Goal: Transaction & Acquisition: Book appointment/travel/reservation

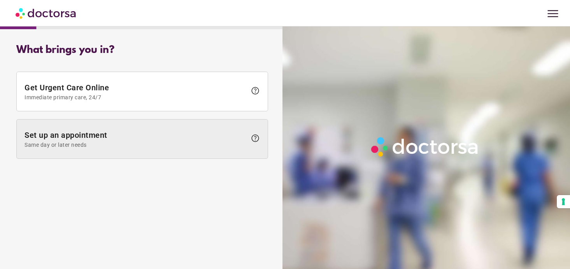
click at [146, 148] on span "Set up an appointment Same day or later needs" at bounding box center [136, 139] width 222 height 18
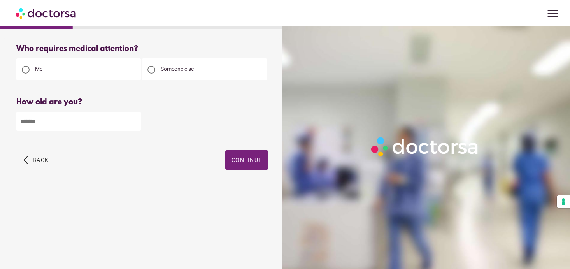
click at [61, 131] on input "number" at bounding box center [78, 121] width 125 height 19
drag, startPoint x: 66, startPoint y: 136, endPoint x: 26, endPoint y: 135, distance: 40.5
click at [26, 131] on input "number" at bounding box center [78, 121] width 125 height 19
type input "**"
click at [232, 163] on span "Continue" at bounding box center [247, 160] width 30 height 6
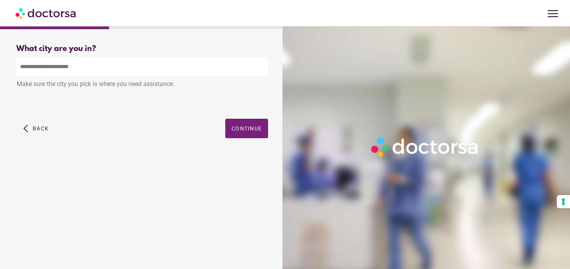
click at [111, 76] on input "text" at bounding box center [142, 66] width 252 height 19
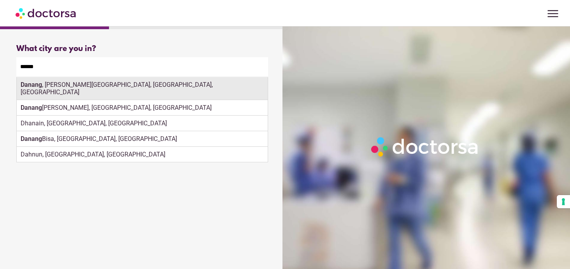
click at [103, 96] on div "Danang , [PERSON_NAME][GEOGRAPHIC_DATA], [GEOGRAPHIC_DATA], [GEOGRAPHIC_DATA]" at bounding box center [142, 88] width 251 height 23
type input "**********"
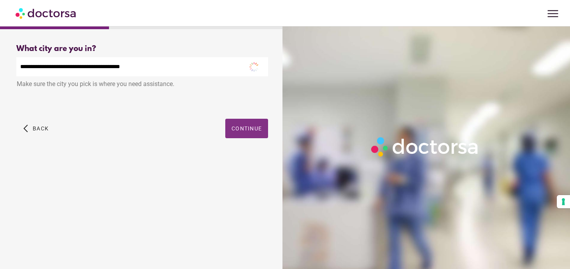
click at [245, 158] on div "**********" at bounding box center [142, 100] width 277 height 124
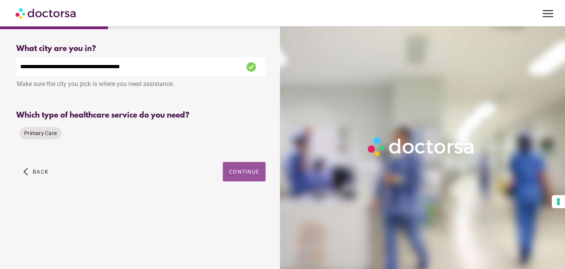
scroll to position [13, 0]
click at [230, 175] on span "Continue" at bounding box center [244, 171] width 30 height 6
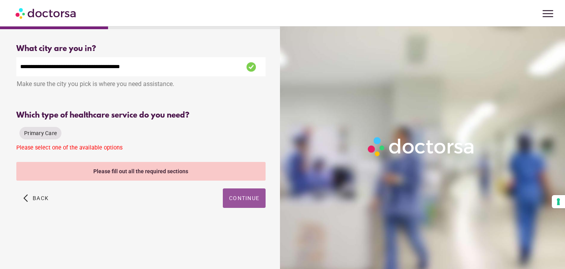
scroll to position [40, 0]
click at [56, 136] on span "Primary Care" at bounding box center [40, 133] width 33 height 6
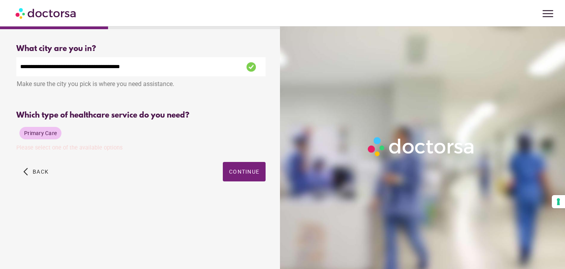
scroll to position [13, 0]
click at [235, 175] on span "Continue" at bounding box center [244, 171] width 30 height 6
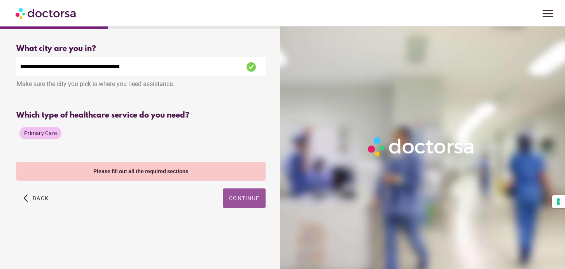
scroll to position [40, 0]
click at [169, 181] on div "Please fill out all the required sections" at bounding box center [140, 171] width 249 height 19
click at [57, 136] on span "Primary Care" at bounding box center [40, 133] width 33 height 6
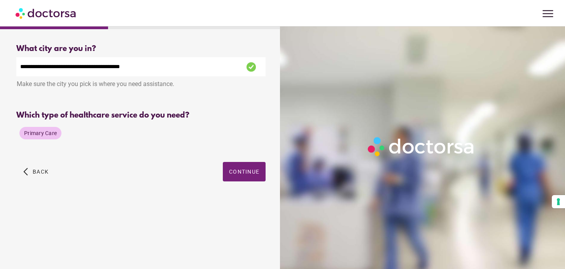
click at [57, 136] on span "Primary Care" at bounding box center [40, 133] width 33 height 6
click at [53, 136] on span "Primary Care" at bounding box center [40, 133] width 33 height 6
click at [229, 175] on span "Continue" at bounding box center [244, 171] width 30 height 6
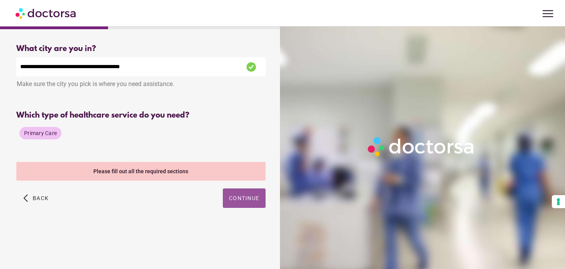
scroll to position [40, 0]
click at [229, 201] on span "Continue" at bounding box center [244, 198] width 30 height 6
click at [40, 136] on span "Primary Care" at bounding box center [40, 133] width 33 height 6
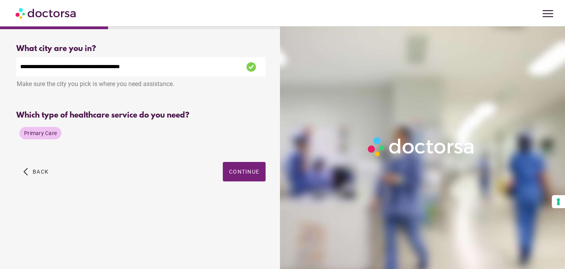
click at [42, 136] on span "Primary Care" at bounding box center [40, 133] width 33 height 6
click at [117, 89] on div "Make sure the city you pick is where you need assistance." at bounding box center [140, 84] width 249 height 17
click at [57, 136] on span "Primary Care" at bounding box center [40, 133] width 33 height 6
click at [231, 175] on span "Continue" at bounding box center [244, 171] width 30 height 6
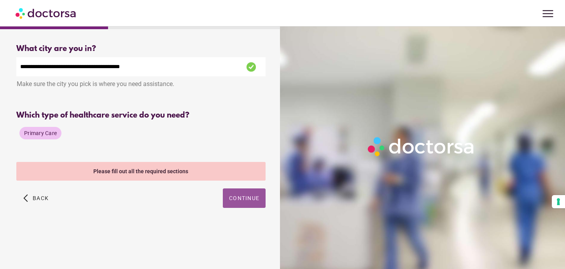
click at [159, 181] on div "Please fill out all the required sections" at bounding box center [140, 171] width 249 height 19
click at [57, 136] on span "Primary Care" at bounding box center [40, 133] width 33 height 6
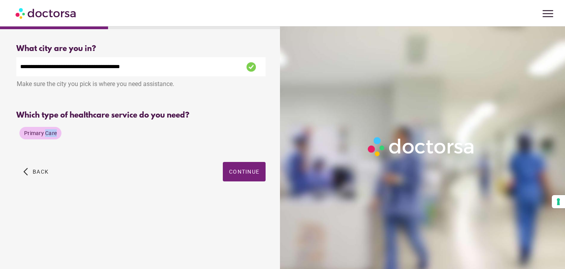
click at [57, 136] on span "Primary Care" at bounding box center [40, 133] width 33 height 6
click at [70, 154] on div "Please select one of the available options" at bounding box center [140, 149] width 249 height 10
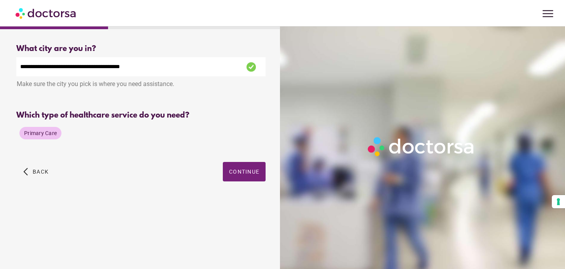
click at [34, 136] on span "Primary Care" at bounding box center [40, 133] width 33 height 6
click at [49, 175] on span "Back" at bounding box center [41, 171] width 16 height 6
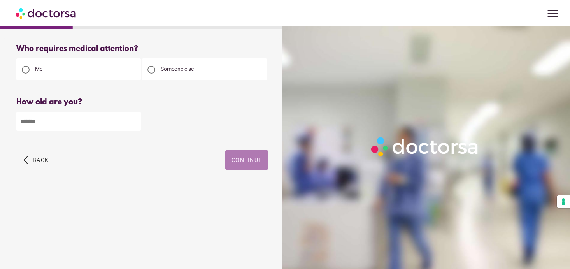
click at [238, 163] on span "Continue" at bounding box center [247, 160] width 30 height 6
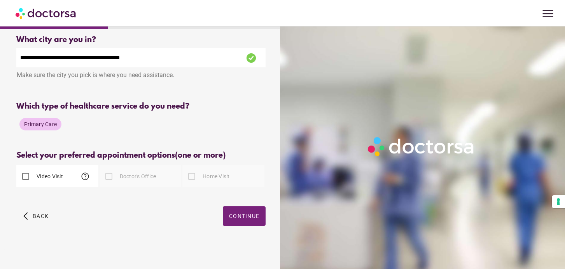
scroll to position [95, 0]
click at [229, 213] on span "Continue" at bounding box center [244, 216] width 30 height 6
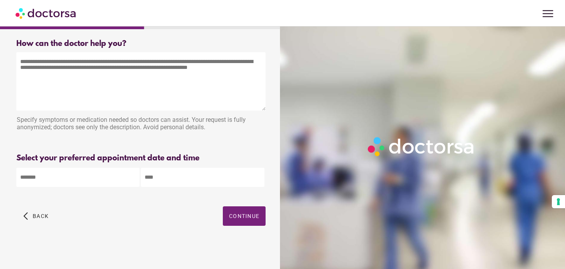
scroll to position [74, 0]
click at [85, 174] on body "**********" at bounding box center [282, 132] width 565 height 274
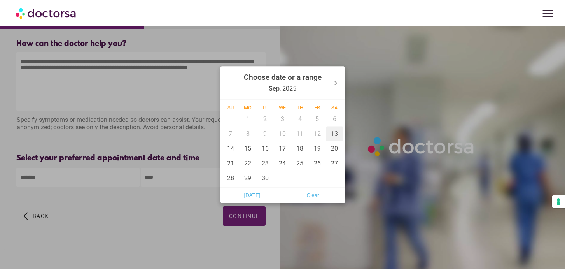
click at [335, 135] on div "13" at bounding box center [335, 133] width 18 height 15
type input "******"
click at [151, 209] on div at bounding box center [282, 134] width 565 height 269
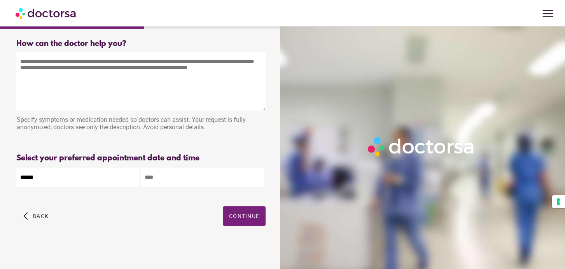
click at [172, 177] on input "text" at bounding box center [202, 177] width 123 height 19
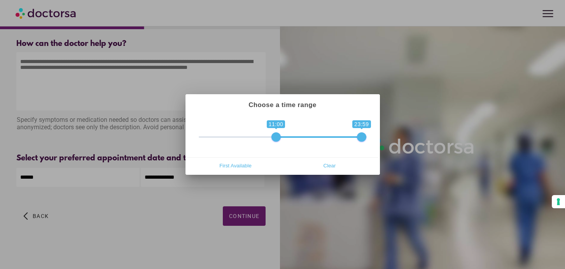
drag, startPoint x: 203, startPoint y: 136, endPoint x: 278, endPoint y: 136, distance: 75.5
click at [278, 136] on span at bounding box center [276, 136] width 9 height 9
drag, startPoint x: 362, startPoint y: 137, endPoint x: 346, endPoint y: 138, distance: 16.4
click at [346, 138] on span at bounding box center [348, 136] width 9 height 9
click at [229, 165] on span "First Available" at bounding box center [235, 166] width 89 height 12
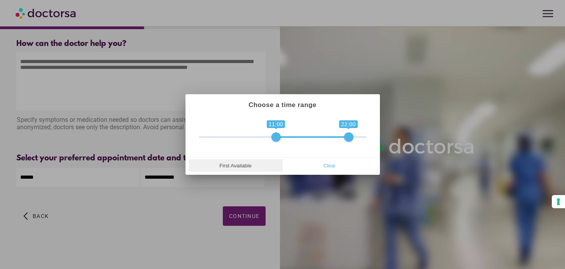
type input "**********"
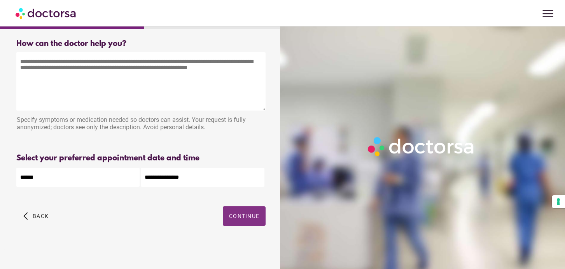
click at [229, 213] on span "Continue" at bounding box center [244, 216] width 30 height 6
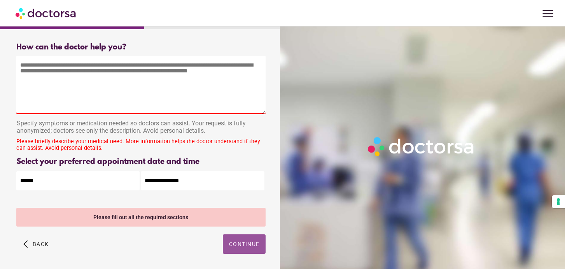
scroll to position [0, 0]
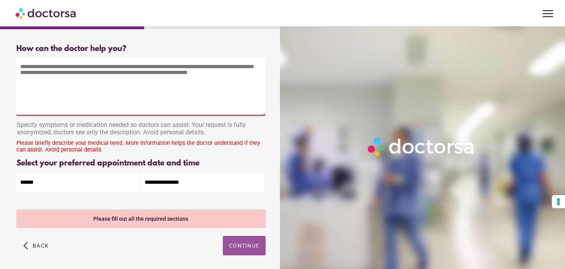
click at [73, 81] on textarea at bounding box center [140, 86] width 249 height 58
paste textarea "**********"
type textarea "**********"
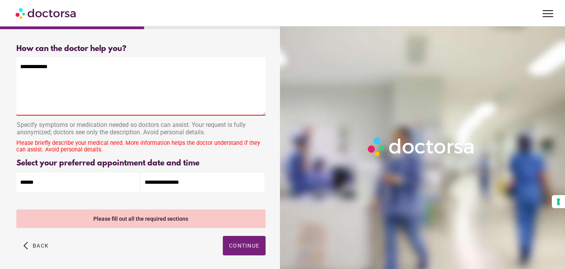
drag, startPoint x: 98, startPoint y: 72, endPoint x: 23, endPoint y: 72, distance: 74.3
click at [23, 72] on textarea "**********" at bounding box center [140, 86] width 249 height 58
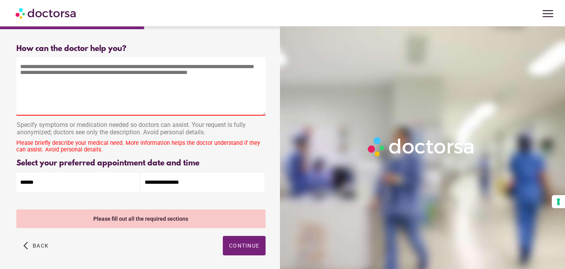
paste textarea "**********"
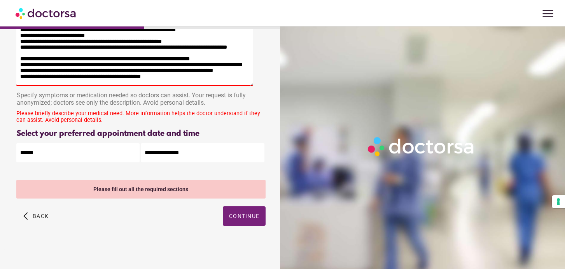
scroll to position [98, 0]
type textarea "**********"
click at [229, 213] on span "Continue" at bounding box center [244, 216] width 30 height 6
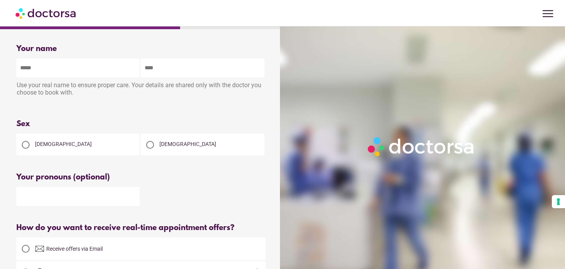
click at [69, 75] on input "text" at bounding box center [77, 67] width 123 height 19
type input "******"
type input "**********"
click at [153, 149] on div at bounding box center [150, 145] width 8 height 8
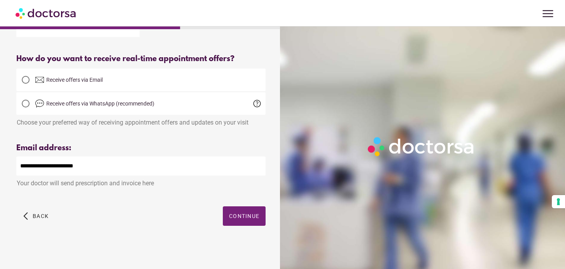
scroll to position [249, 0]
click at [232, 214] on span "Continue" at bounding box center [244, 216] width 30 height 6
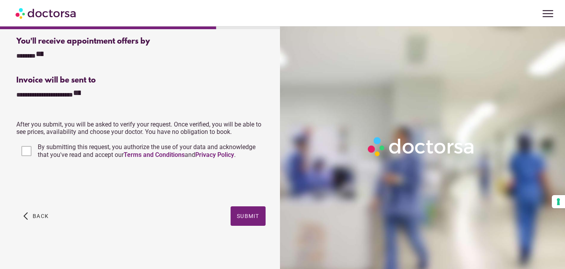
scroll to position [542, 0]
click at [237, 213] on span "Submit" at bounding box center [248, 216] width 23 height 6
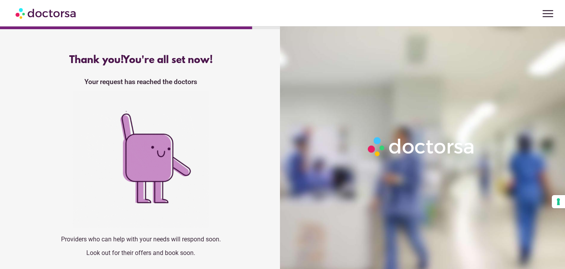
scroll to position [54, 0]
